Goal: Task Accomplishment & Management: Use online tool/utility

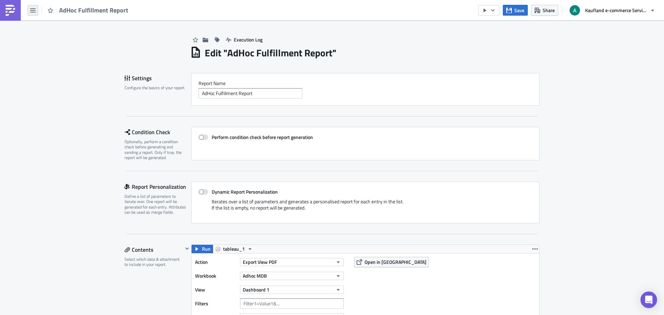
click at [31, 13] on button "button" at bounding box center [33, 10] width 10 height 10
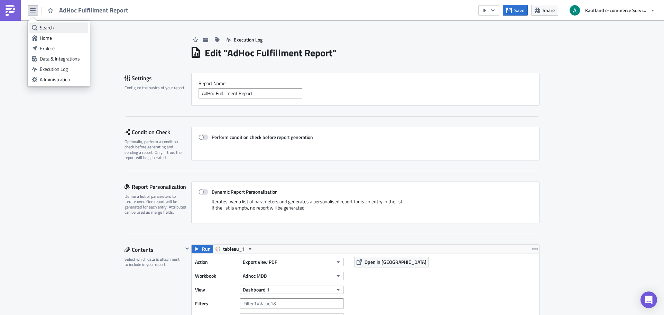
click at [47, 25] on div "Search" at bounding box center [63, 27] width 46 height 7
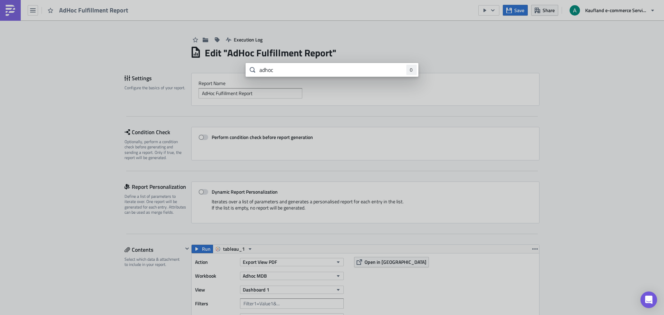
type input "adhoc"
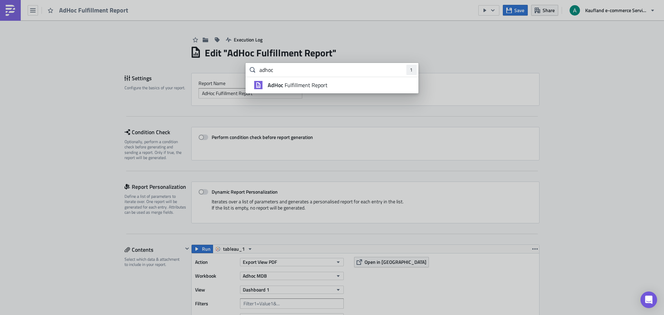
click at [290, 87] on span "AdHoc Fulfillment Report" at bounding box center [298, 85] width 60 height 7
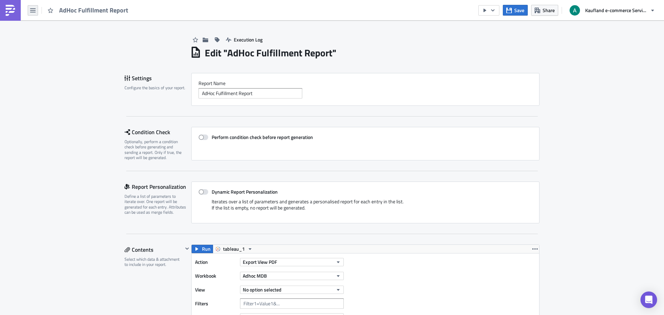
click at [28, 10] on button "button" at bounding box center [33, 10] width 10 height 10
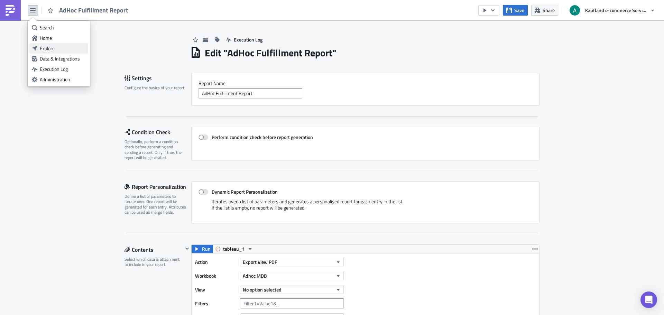
click at [49, 46] on div "Explore" at bounding box center [63, 48] width 46 height 7
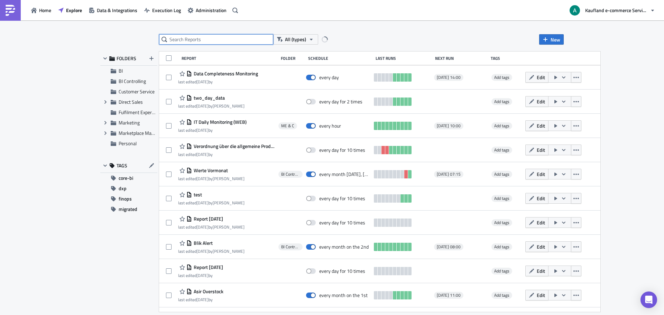
click at [214, 42] on input "text" at bounding box center [216, 39] width 114 height 10
type input "adhoc"
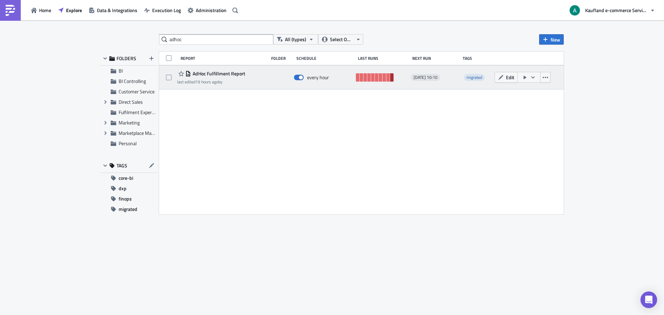
click at [390, 78] on link at bounding box center [391, 77] width 3 height 8
click at [503, 77] on icon "button" at bounding box center [501, 78] width 6 height 6
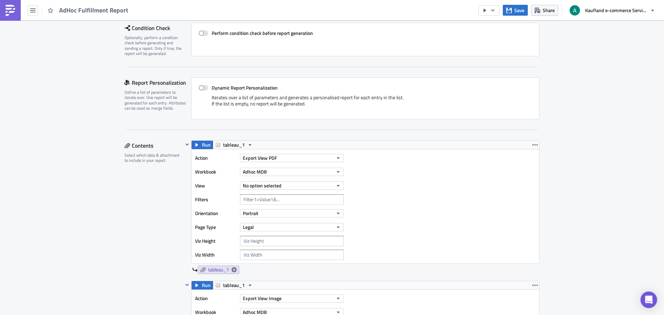
scroll to position [138, 0]
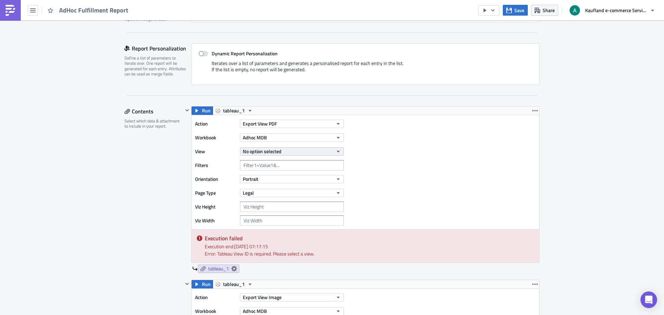
click at [267, 152] on span "No option selected" at bounding box center [262, 151] width 39 height 7
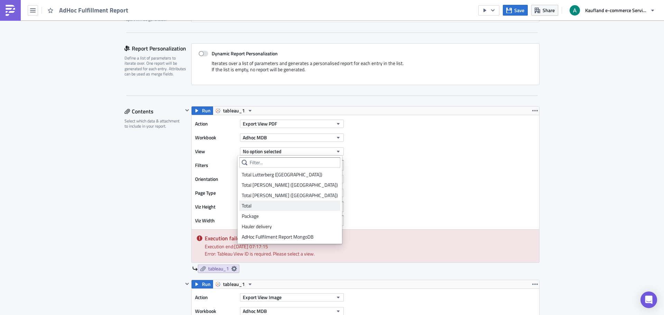
click at [261, 206] on div "Total" at bounding box center [290, 205] width 96 height 7
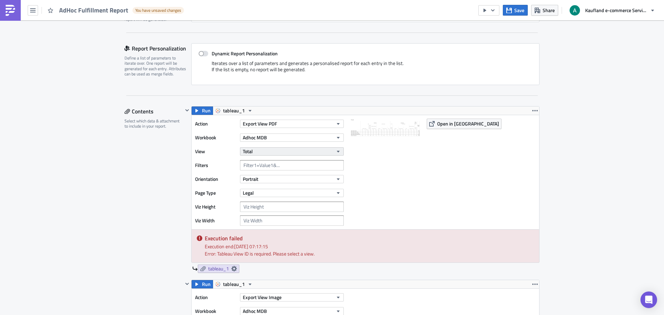
click at [278, 150] on button "Total" at bounding box center [292, 151] width 104 height 8
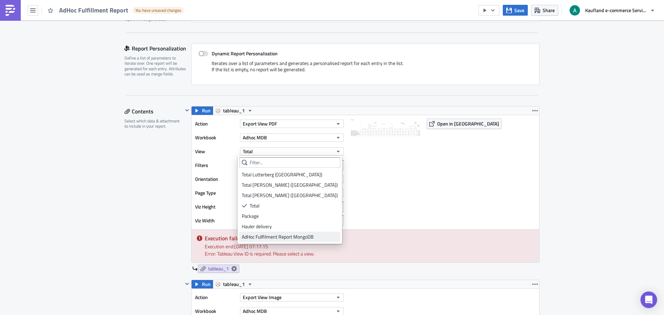
click at [288, 237] on div "AdHoc Fullfilment Report MongoDB" at bounding box center [290, 236] width 96 height 7
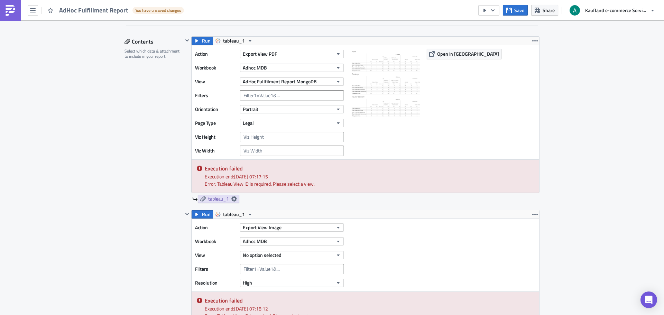
scroll to position [277, 0]
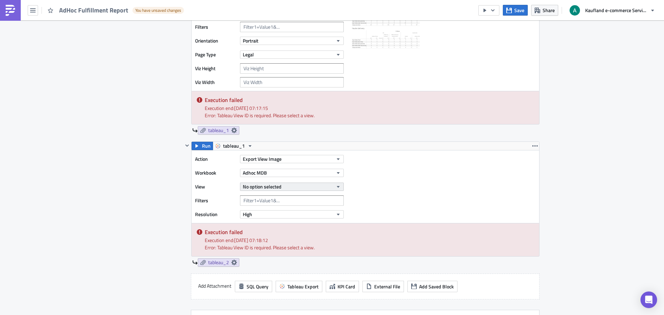
click at [269, 186] on span "No option selected" at bounding box center [262, 186] width 39 height 7
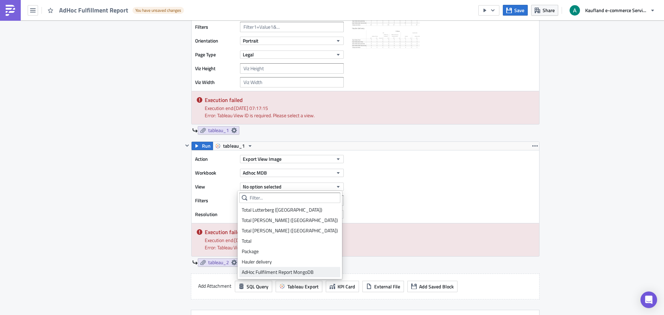
click at [278, 269] on div "AdHoc Fullfilment Report MongoDB" at bounding box center [290, 272] width 96 height 7
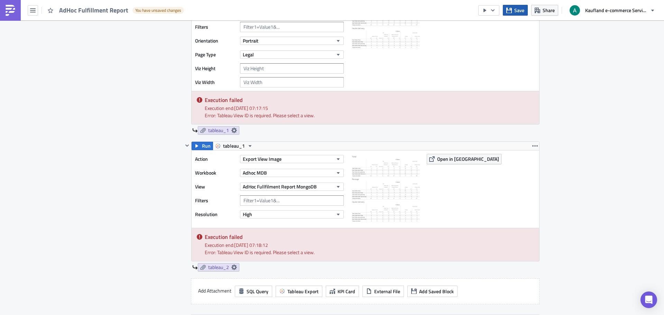
click at [520, 12] on span "Save" at bounding box center [519, 10] width 10 height 7
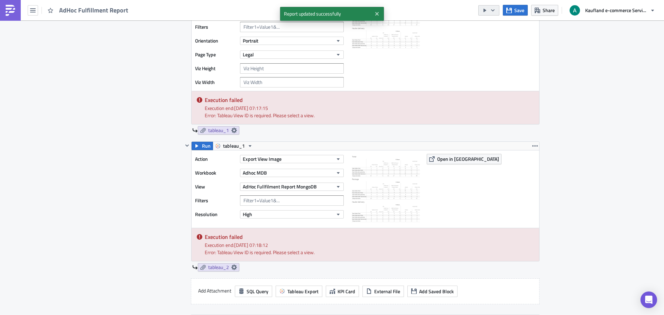
click at [490, 10] on button "button" at bounding box center [488, 10] width 21 height 10
click at [493, 28] on div "Send Just to Me" at bounding box center [510, 27] width 54 height 7
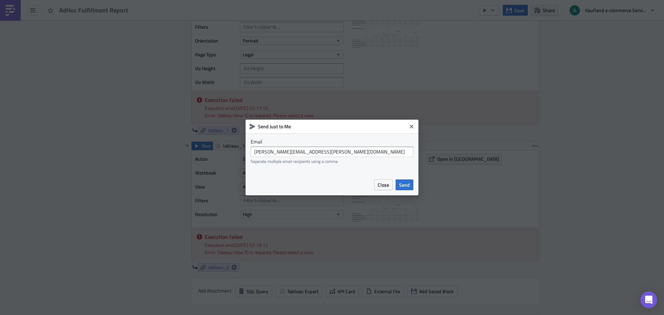
click at [398, 191] on div "Close Send" at bounding box center [331, 184] width 173 height 21
click at [401, 187] on span "Send" at bounding box center [404, 184] width 11 height 7
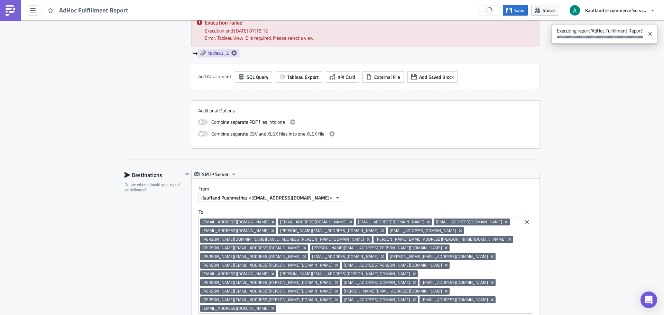
scroll to position [519, 0]
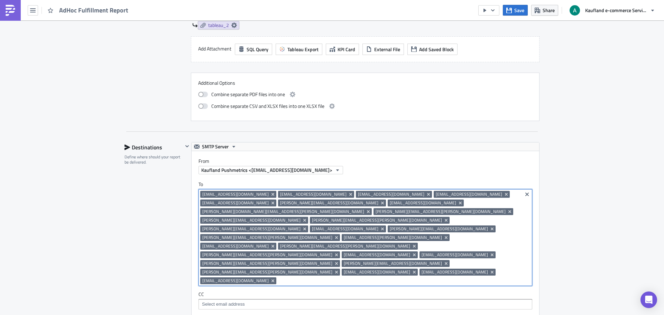
click at [426, 277] on input at bounding box center [399, 280] width 242 height 7
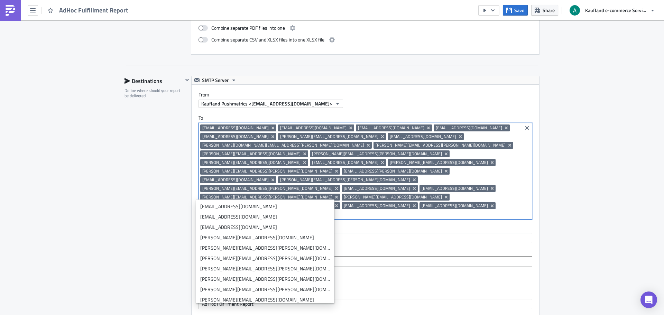
scroll to position [588, 0]
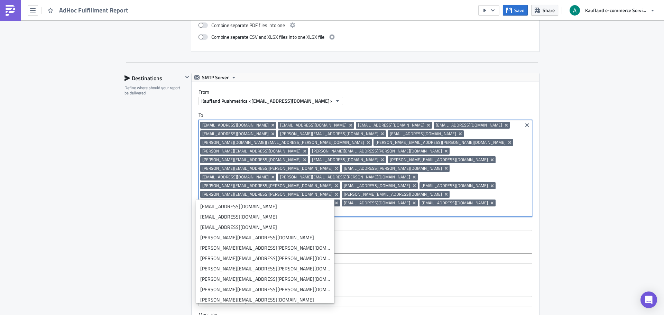
paste input "ll8154@kaufland-ecommerce.com; we8156@kaufland-ecommerce.com; sl8154@kaufland-e…"
type input "ll8154@kaufland-ecommerce.com; we8156@kaufland-ecommerce.com; sl8154@kaufland-e…"
click at [416, 208] on input at bounding box center [399, 211] width 242 height 7
paste input "ll8154@kaufland-ecommerce.com"
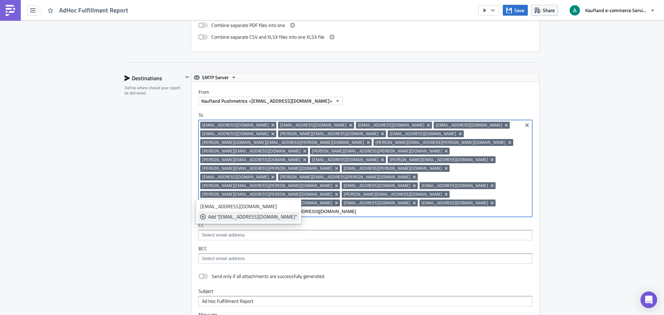
type input "ll8154@kaufland-ecommerce.com"
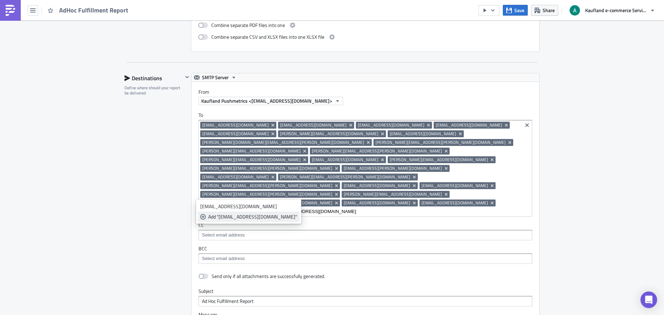
click at [205, 216] on icon "selectable options" at bounding box center [203, 217] width 6 height 6
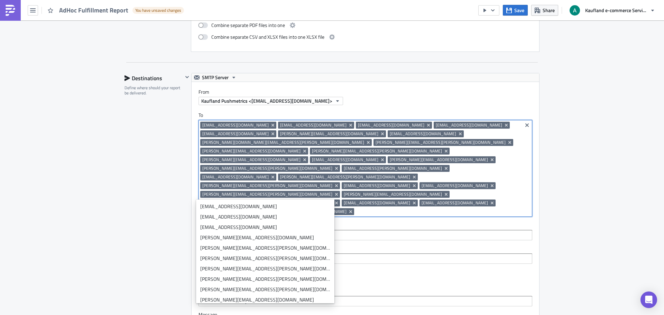
click at [498, 208] on input at bounding box center [438, 211] width 165 height 7
paste input "we8156@kaufland-ecommerce.com"
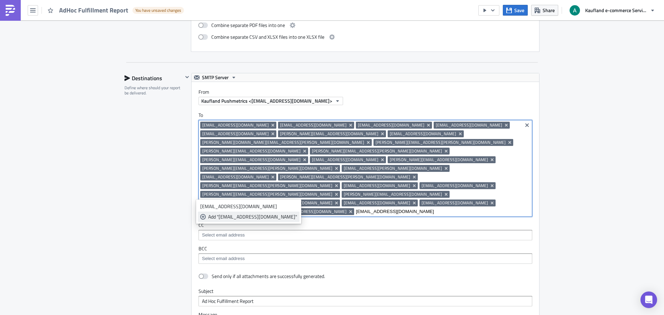
type input "we8156@kaufland-ecommerce.com"
click at [241, 215] on div "Add "we8156@kaufland-ecommerce.com"" at bounding box center [252, 216] width 89 height 7
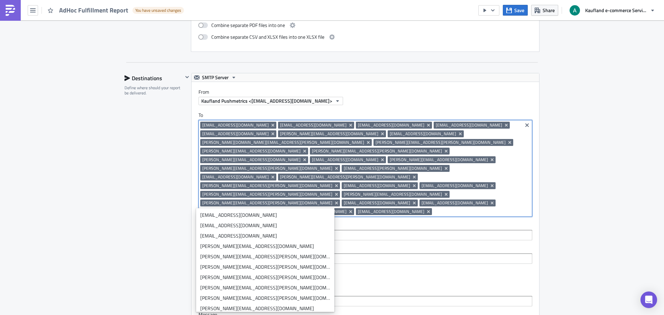
scroll to position [0, 0]
paste input "sl8154@kaufland-ecommerce.com"
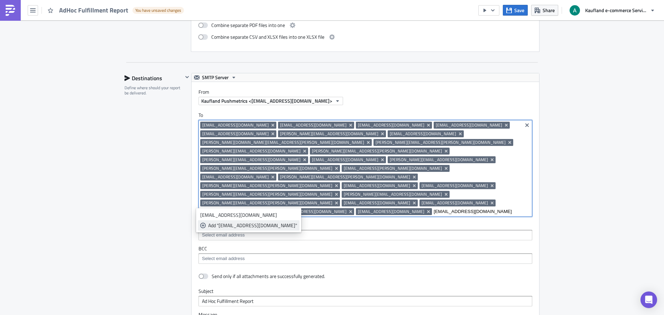
type input "sl8154@kaufland-ecommerce.com"
click at [217, 227] on div "Add "sl8154@kaufland-ecommerce.com"" at bounding box center [252, 225] width 89 height 7
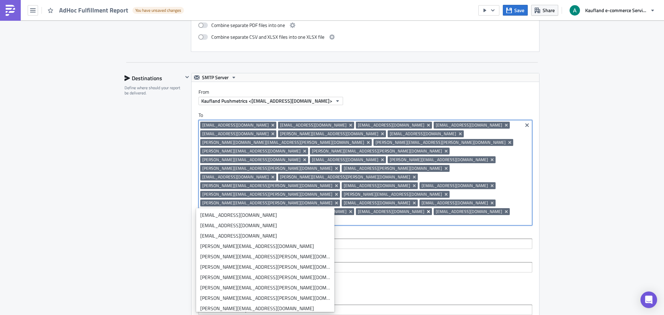
click at [427, 210] on icon "Remove Tag" at bounding box center [428, 211] width 3 height 3
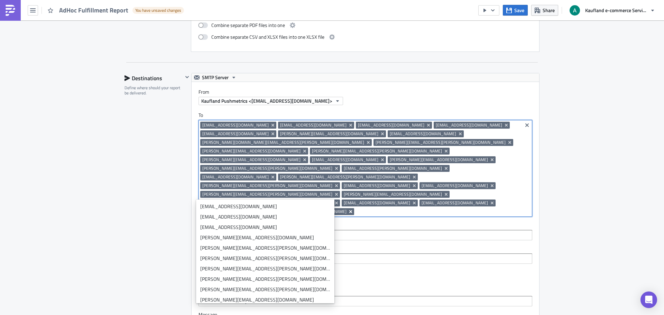
click at [352, 210] on icon "Remove Tag" at bounding box center [350, 211] width 3 height 3
click at [508, 143] on icon "Remove Tag" at bounding box center [509, 142] width 3 height 3
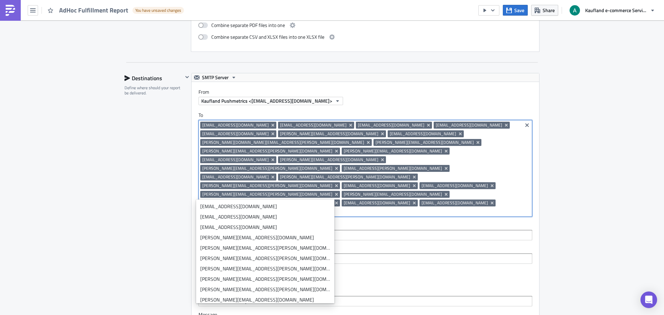
drag, startPoint x: 106, startPoint y: 131, endPoint x: 169, endPoint y: 107, distance: 67.4
click at [106, 131] on div "Execution Log Edit " AdHoc Fulfillment Report " Draft Settings Configure the ba…" at bounding box center [332, 12] width 664 height 1159
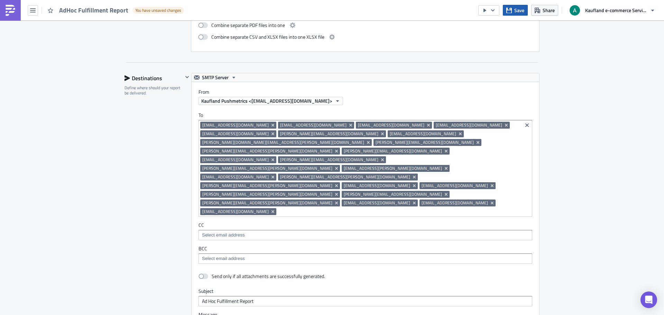
click at [508, 12] on icon "button" at bounding box center [509, 11] width 6 height 6
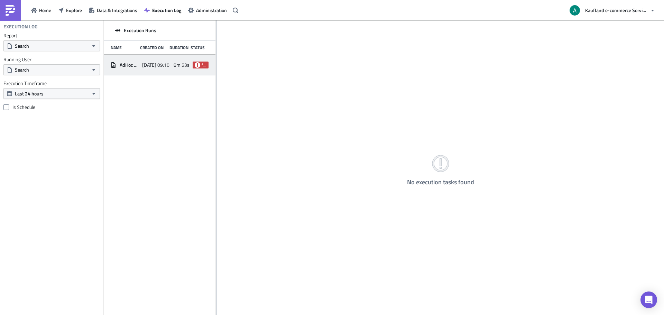
click at [157, 62] on span "[DATE] 09:10" at bounding box center [155, 65] width 27 height 6
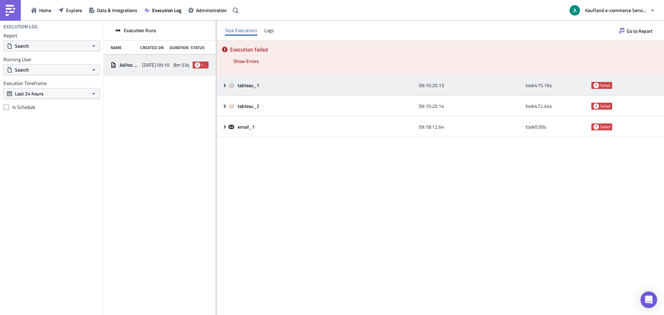
click at [222, 88] on div "tableau_1 09:10:20.13 took 415.16 s failed" at bounding box center [440, 85] width 447 height 21
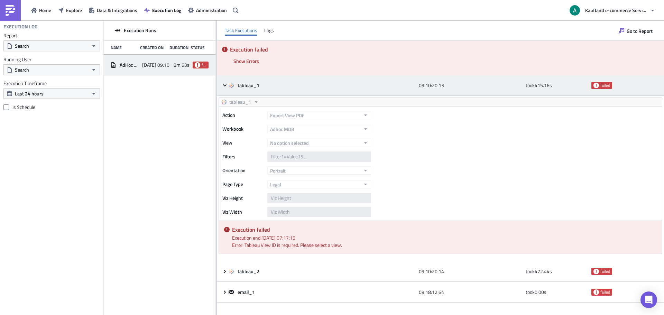
click at [222, 88] on icon at bounding box center [225, 86] width 6 height 6
